Goal: Task Accomplishment & Management: Manage account settings

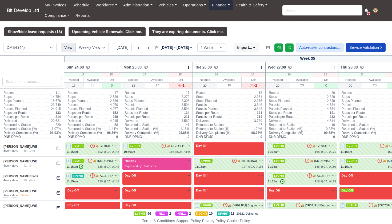
click at [220, 6] on link "Finance" at bounding box center [221, 5] width 24 height 10
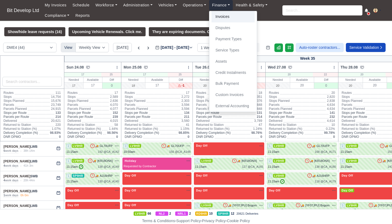
click at [225, 16] on link "Invoices" at bounding box center [233, 16] width 43 height 11
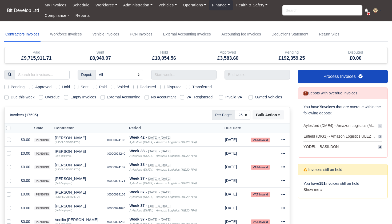
select select "25"
click at [11, 97] on label "Due this week" at bounding box center [23, 97] width 24 height 6
click at [6, 97] on input "Due this week" at bounding box center [6, 96] width 4 height 4
checkbox input "true"
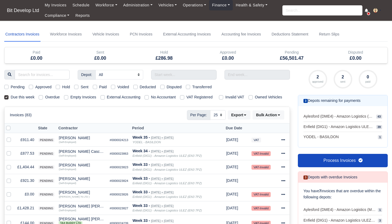
click at [11, 86] on label "Pending" at bounding box center [18, 87] width 14 height 6
click at [6, 86] on input "Pending" at bounding box center [6, 86] width 4 height 4
checkbox input "true"
click at [13, 125] on label at bounding box center [13, 125] width 0 height 0
click at [8, 129] on input "checkbox" at bounding box center [8, 127] width 4 height 4
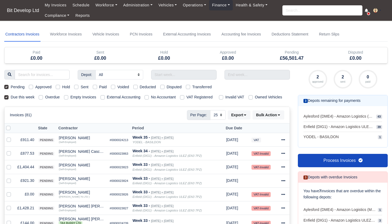
checkbox input "true"
click at [13, 191] on label at bounding box center [13, 191] width 0 height 0
click at [9, 196] on input "checkbox" at bounding box center [9, 193] width 4 height 4
checkbox input "false"
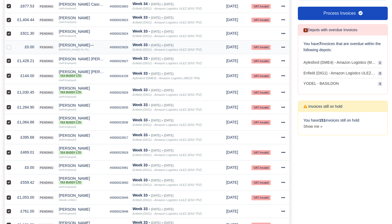
scroll to position [153, 0]
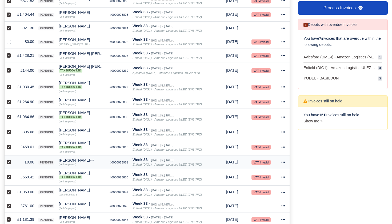
click at [13, 159] on label at bounding box center [13, 159] width 0 height 0
click at [10, 164] on input "checkbox" at bounding box center [9, 161] width 4 height 4
checkbox input "false"
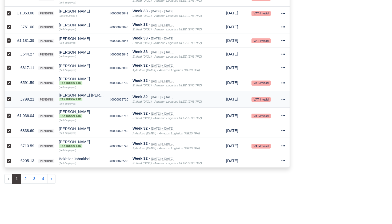
scroll to position [336, 0]
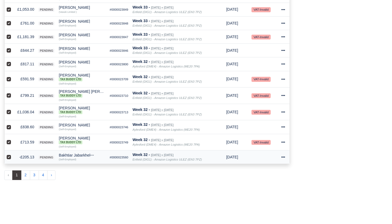
click at [13, 154] on label at bounding box center [13, 154] width 0 height 0
click at [9, 159] on input "checkbox" at bounding box center [9, 156] width 4 height 4
checkbox input "false"
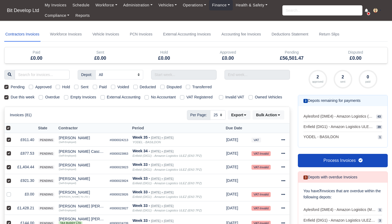
scroll to position [0, 0]
click at [281, 117] on icon at bounding box center [279, 115] width 4 height 4
click at [260, 144] on div "Approve" at bounding box center [262, 141] width 48 height 8
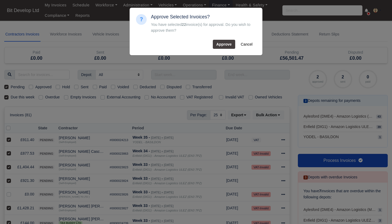
click at [224, 44] on button "Approve" at bounding box center [224, 44] width 22 height 9
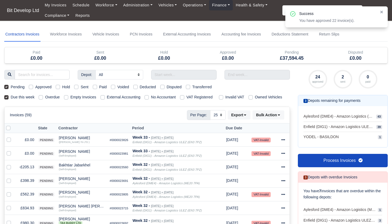
click at [13, 125] on label at bounding box center [13, 125] width 0 height 0
click at [8, 129] on input "checkbox" at bounding box center [8, 127] width 4 height 4
checkbox input "true"
click at [13, 137] on label at bounding box center [13, 137] width 0 height 0
click at [8, 141] on input "checkbox" at bounding box center [9, 139] width 4 height 4
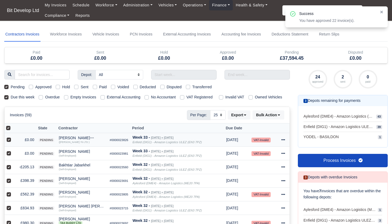
checkbox input "false"
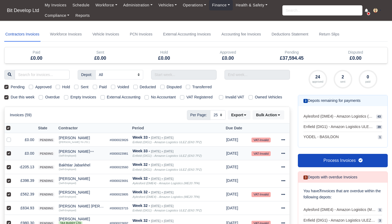
click at [13, 151] on label at bounding box center [13, 151] width 0 height 0
click at [8, 155] on input "checkbox" at bounding box center [9, 153] width 4 height 4
checkbox input "false"
click at [13, 164] on label at bounding box center [13, 164] width 0 height 0
click at [8, 168] on input "checkbox" at bounding box center [9, 166] width 4 height 4
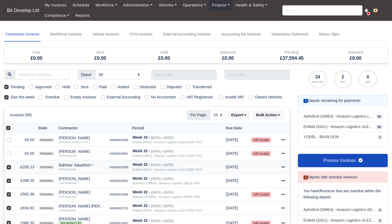
checkbox input "false"
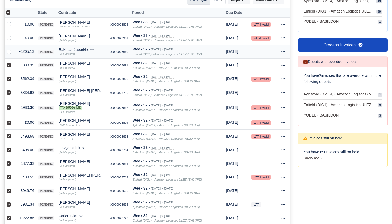
scroll to position [117, 0]
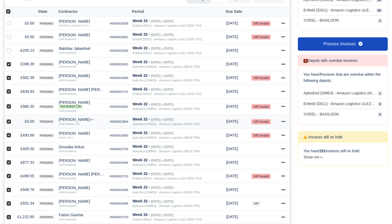
click at [13, 119] on label at bounding box center [13, 119] width 0 height 0
click at [8, 123] on input "checkbox" at bounding box center [9, 121] width 4 height 4
checkbox input "false"
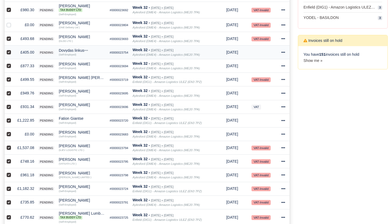
scroll to position [216, 0]
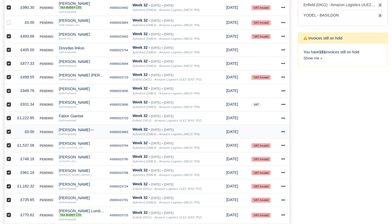
click at [13, 129] on label at bounding box center [13, 129] width 0 height 0
click at [10, 133] on input "checkbox" at bounding box center [9, 131] width 4 height 4
checkbox input "false"
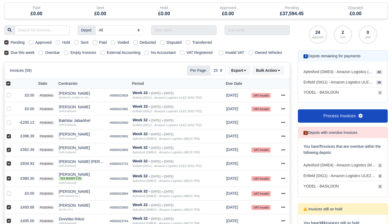
scroll to position [2, 0]
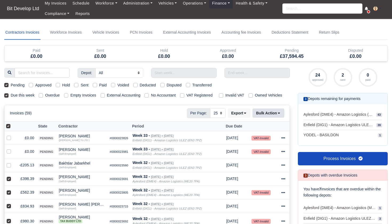
click at [279, 114] on icon at bounding box center [279, 113] width 2 height 1
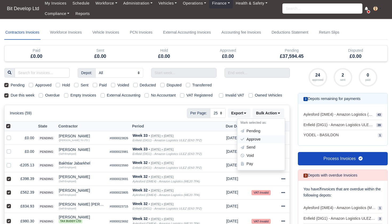
click at [266, 141] on div "Approve" at bounding box center [262, 139] width 48 height 8
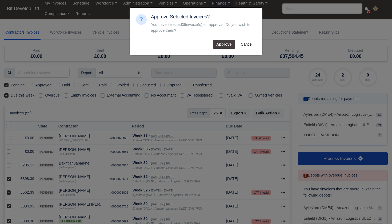
click at [225, 45] on button "Approve" at bounding box center [224, 44] width 22 height 9
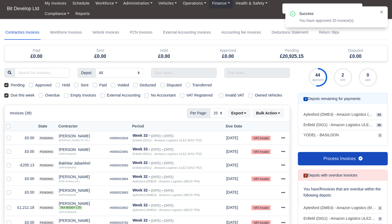
click at [13, 123] on label at bounding box center [13, 123] width 0 height 0
click at [9, 128] on input "checkbox" at bounding box center [8, 125] width 4 height 4
checkbox input "true"
click at [13, 135] on label at bounding box center [13, 135] width 0 height 0
click at [8, 139] on input "checkbox" at bounding box center [9, 137] width 4 height 4
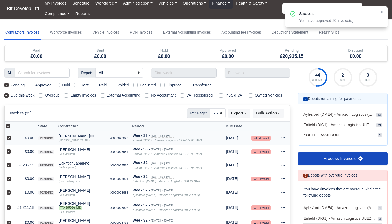
checkbox input "false"
click at [13, 149] on label at bounding box center [13, 149] width 0 height 0
click at [9, 153] on input "checkbox" at bounding box center [9, 151] width 4 height 4
checkbox input "false"
click at [13, 162] on label at bounding box center [13, 162] width 0 height 0
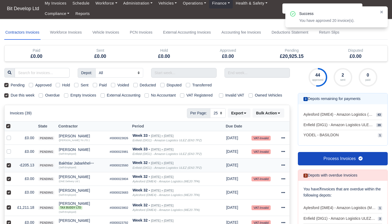
click at [9, 167] on input "checkbox" at bounding box center [9, 164] width 4 height 4
checkbox input "false"
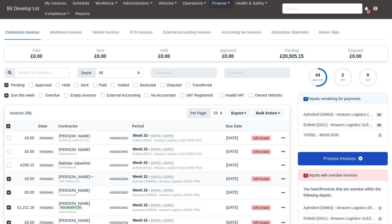
click at [13, 176] on label at bounding box center [13, 176] width 0 height 0
click at [9, 180] on input "checkbox" at bounding box center [9, 178] width 4 height 4
checkbox input "false"
click at [13, 190] on label at bounding box center [13, 190] width 0 height 0
click at [9, 194] on input "checkbox" at bounding box center [9, 192] width 4 height 4
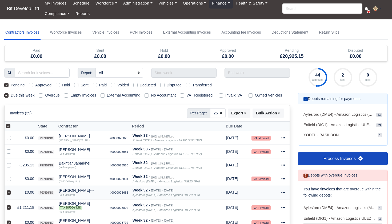
checkbox input "false"
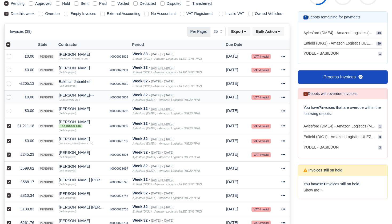
scroll to position [85, 0]
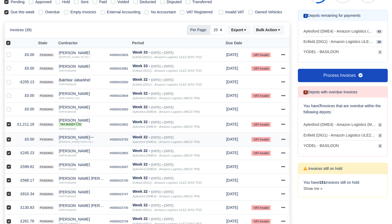
click at [13, 136] on label at bounding box center [13, 136] width 0 height 0
click at [8, 141] on input "checkbox" at bounding box center [9, 138] width 4 height 4
checkbox input "false"
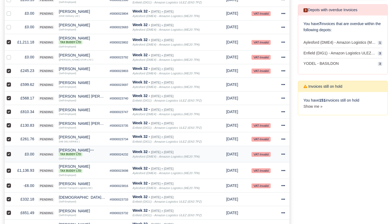
scroll to position [168, 0]
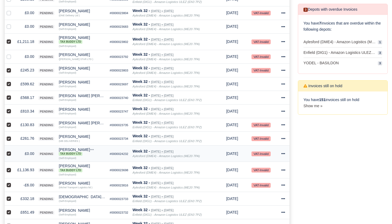
click at [6, 157] on td at bounding box center [10, 153] width 11 height 17
click at [13, 151] on label at bounding box center [13, 151] width 0 height 0
click at [9, 155] on input "checkbox" at bounding box center [9, 153] width 4 height 4
checkbox input "false"
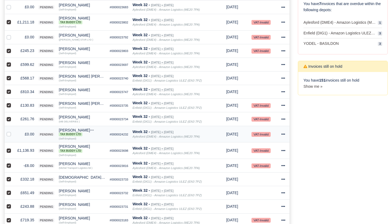
scroll to position [194, 0]
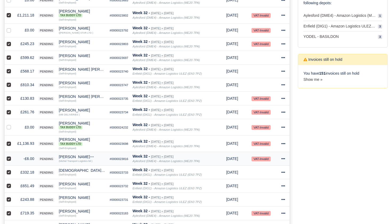
click at [13, 156] on label at bounding box center [13, 156] width 0 height 0
click at [10, 160] on input "checkbox" at bounding box center [9, 158] width 4 height 4
checkbox input "false"
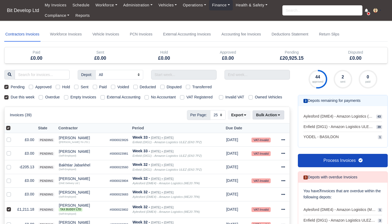
scroll to position [0, 0]
click at [276, 120] on button "Bulk Action" at bounding box center [269, 115] width 32 height 9
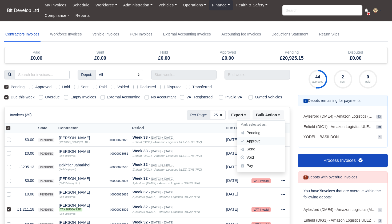
click at [253, 145] on div "Approve" at bounding box center [262, 141] width 48 height 8
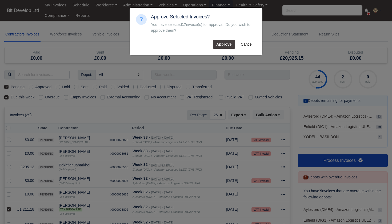
click at [226, 45] on button "Approve" at bounding box center [224, 44] width 22 height 9
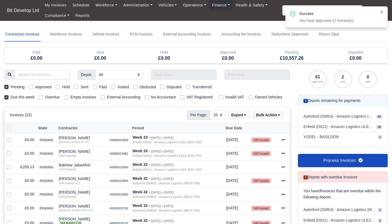
click at [13, 125] on label at bounding box center [13, 125] width 0 height 0
click at [9, 129] on input "checkbox" at bounding box center [8, 127] width 4 height 4
checkbox input "true"
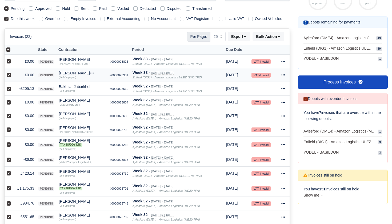
scroll to position [79, 0]
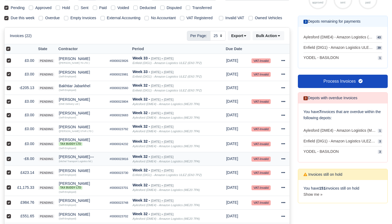
click at [13, 156] on label at bounding box center [13, 156] width 0 height 0
click at [9, 160] on input "checkbox" at bounding box center [9, 158] width 4 height 4
checkbox input "false"
click at [13, 141] on label at bounding box center [13, 141] width 0 height 0
click at [8, 145] on input "checkbox" at bounding box center [9, 143] width 4 height 4
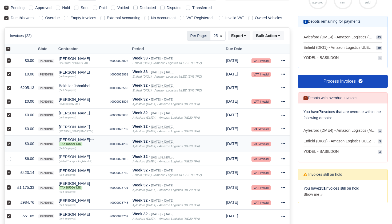
checkbox input "false"
click at [13, 126] on label at bounding box center [13, 126] width 0 height 0
click at [9, 130] on input "checkbox" at bounding box center [9, 128] width 4 height 4
checkbox input "false"
click at [13, 112] on label at bounding box center [13, 112] width 0 height 0
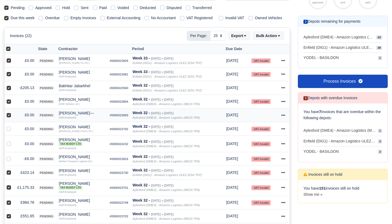
click at [8, 116] on input "checkbox" at bounding box center [9, 114] width 4 height 4
checkbox input "false"
click at [13, 98] on label at bounding box center [13, 98] width 0 height 0
click at [9, 103] on input "checkbox" at bounding box center [9, 100] width 4 height 4
checkbox input "false"
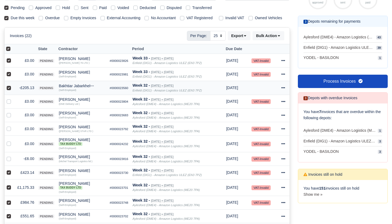
click at [13, 85] on label at bounding box center [13, 85] width 0 height 0
click at [8, 89] on input "checkbox" at bounding box center [9, 87] width 4 height 4
checkbox input "false"
click at [13, 71] on label at bounding box center [13, 71] width 0 height 0
click at [9, 76] on input "checkbox" at bounding box center [9, 73] width 4 height 4
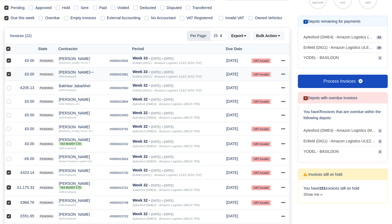
checkbox input "false"
click at [13, 58] on label at bounding box center [13, 58] width 0 height 0
click at [9, 62] on input "checkbox" at bounding box center [9, 60] width 4 height 4
checkbox input "false"
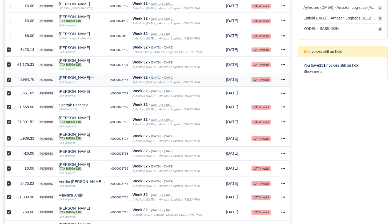
scroll to position [214, 0]
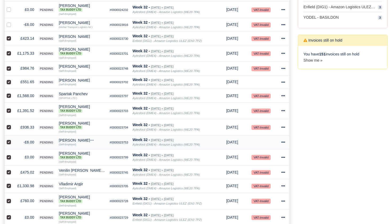
click at [13, 139] on label at bounding box center [13, 139] width 0 height 0
click at [8, 144] on input "checkbox" at bounding box center [9, 141] width 4 height 4
checkbox input "false"
click at [13, 154] on label at bounding box center [13, 154] width 0 height 0
click at [8, 159] on input "checkbox" at bounding box center [9, 156] width 4 height 4
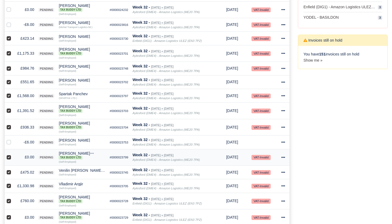
checkbox input "false"
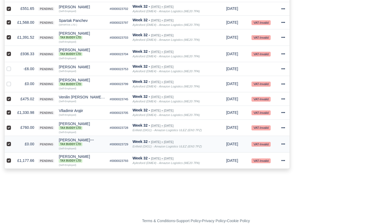
scroll to position [287, 0]
click at [13, 141] on label at bounding box center [13, 141] width 0 height 0
click at [10, 145] on input "checkbox" at bounding box center [9, 143] width 4 height 4
checkbox input "false"
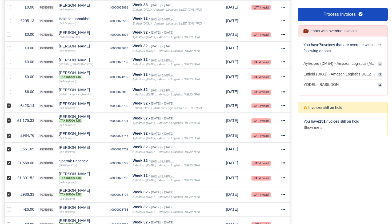
scroll to position [94, 0]
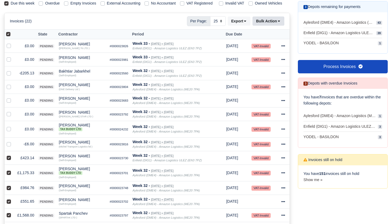
click at [281, 26] on button "Bulk Action" at bounding box center [269, 21] width 32 height 9
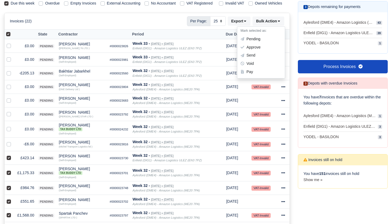
click at [265, 51] on div "Approve" at bounding box center [262, 47] width 48 height 8
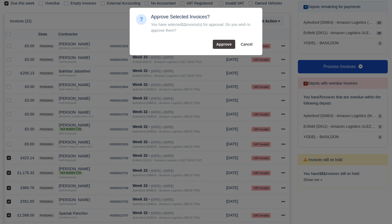
click at [225, 44] on button "Approve" at bounding box center [224, 44] width 22 height 9
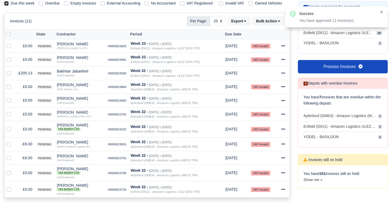
click at [13, 31] on label at bounding box center [13, 31] width 0 height 0
click at [9, 36] on input "checkbox" at bounding box center [8, 33] width 4 height 4
checkbox input "true"
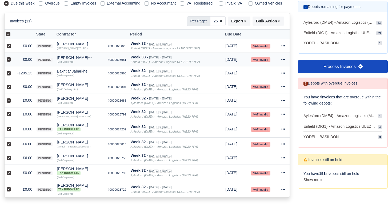
click at [13, 57] on label at bounding box center [13, 57] width 0 height 0
click at [8, 61] on input "checkbox" at bounding box center [9, 59] width 4 height 4
checkbox input "false"
click at [13, 70] on label at bounding box center [13, 70] width 0 height 0
click at [10, 74] on input "checkbox" at bounding box center [9, 72] width 4 height 4
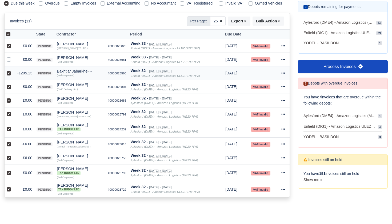
checkbox input "false"
click at [13, 141] on label at bounding box center [13, 141] width 0 height 0
click at [7, 145] on input "checkbox" at bounding box center [9, 143] width 4 height 4
checkbox input "false"
click at [13, 155] on label at bounding box center [13, 155] width 0 height 0
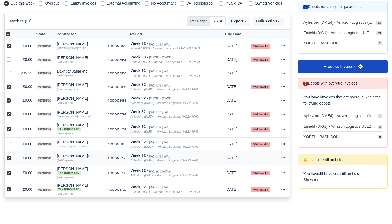
click at [9, 159] on input "checkbox" at bounding box center [9, 157] width 4 height 4
checkbox input "false"
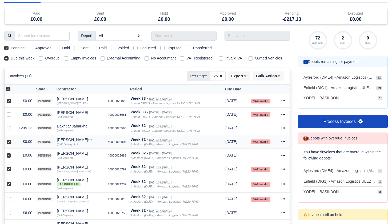
scroll to position [32, 0]
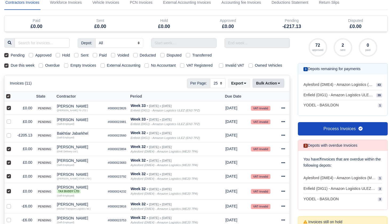
click at [280, 85] on icon at bounding box center [279, 83] width 4 height 4
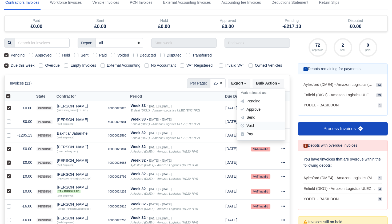
click at [259, 130] on div "Void" at bounding box center [262, 126] width 48 height 8
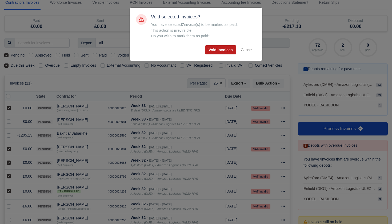
click at [227, 50] on button "Void invoices" at bounding box center [220, 49] width 31 height 9
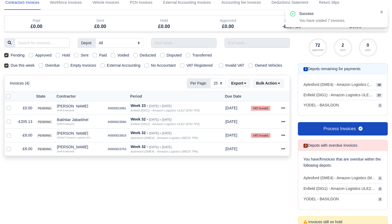
click at [11, 55] on label "Pending" at bounding box center [18, 55] width 14 height 6
click at [7, 55] on input "Pending" at bounding box center [6, 54] width 4 height 4
checkbox input "false"
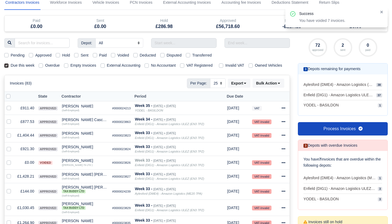
click at [35, 54] on label "Approved" at bounding box center [43, 55] width 16 height 6
click at [31, 54] on input "Approved" at bounding box center [31, 54] width 4 height 4
checkbox input "true"
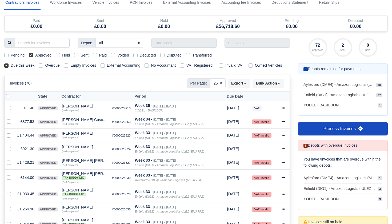
click at [13, 93] on label at bounding box center [13, 93] width 0 height 0
click at [9, 98] on input "checkbox" at bounding box center [8, 95] width 4 height 4
checkbox input "true"
click at [278, 86] on button "Bulk Action" at bounding box center [269, 83] width 32 height 9
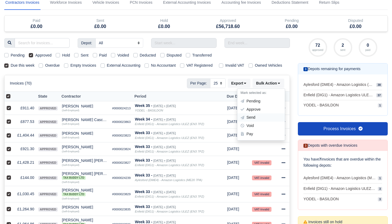
click at [249, 122] on div "Send" at bounding box center [262, 118] width 48 height 8
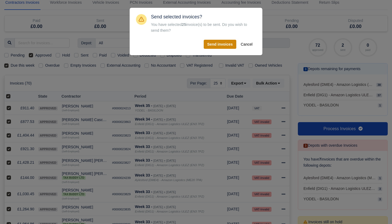
click at [220, 40] on button "Send invoices" at bounding box center [220, 44] width 33 height 9
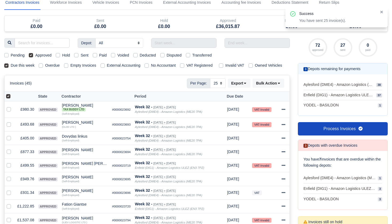
click at [13, 93] on label at bounding box center [13, 93] width 0 height 0
click at [8, 98] on input "checkbox" at bounding box center [8, 95] width 4 height 4
checkbox input "false"
click at [13, 93] on label at bounding box center [13, 93] width 0 height 0
click at [8, 98] on input "checkbox" at bounding box center [8, 95] width 4 height 4
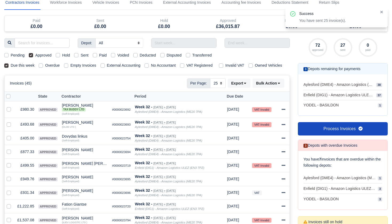
checkbox input "true"
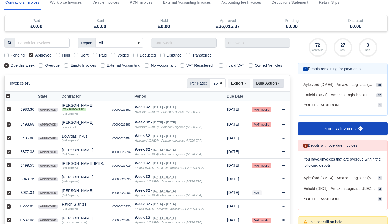
click at [280, 85] on icon at bounding box center [279, 83] width 4 height 4
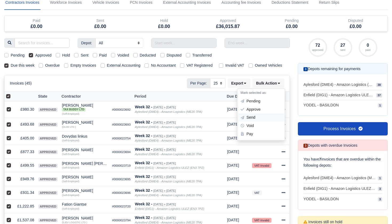
click at [253, 121] on div "Send" at bounding box center [262, 118] width 48 height 8
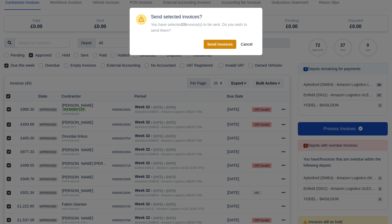
click at [223, 40] on button "Send invoices" at bounding box center [220, 44] width 33 height 9
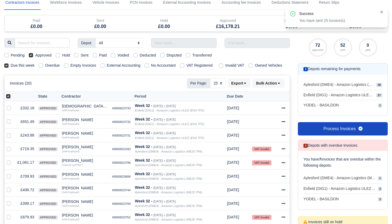
click at [13, 93] on label at bounding box center [13, 93] width 0 height 0
click at [9, 98] on input "checkbox" at bounding box center [8, 95] width 4 height 4
checkbox input "false"
click at [13, 93] on label at bounding box center [13, 93] width 0 height 0
click at [9, 98] on input "checkbox" at bounding box center [8, 95] width 4 height 4
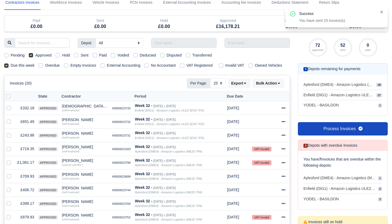
checkbox input "true"
click at [278, 85] on icon at bounding box center [279, 83] width 4 height 4
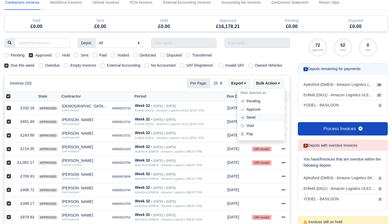
click at [254, 122] on div "Send" at bounding box center [262, 118] width 48 height 8
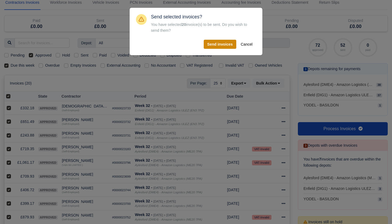
click at [222, 43] on button "Send invoices" at bounding box center [220, 44] width 33 height 9
